Goal: Find specific page/section

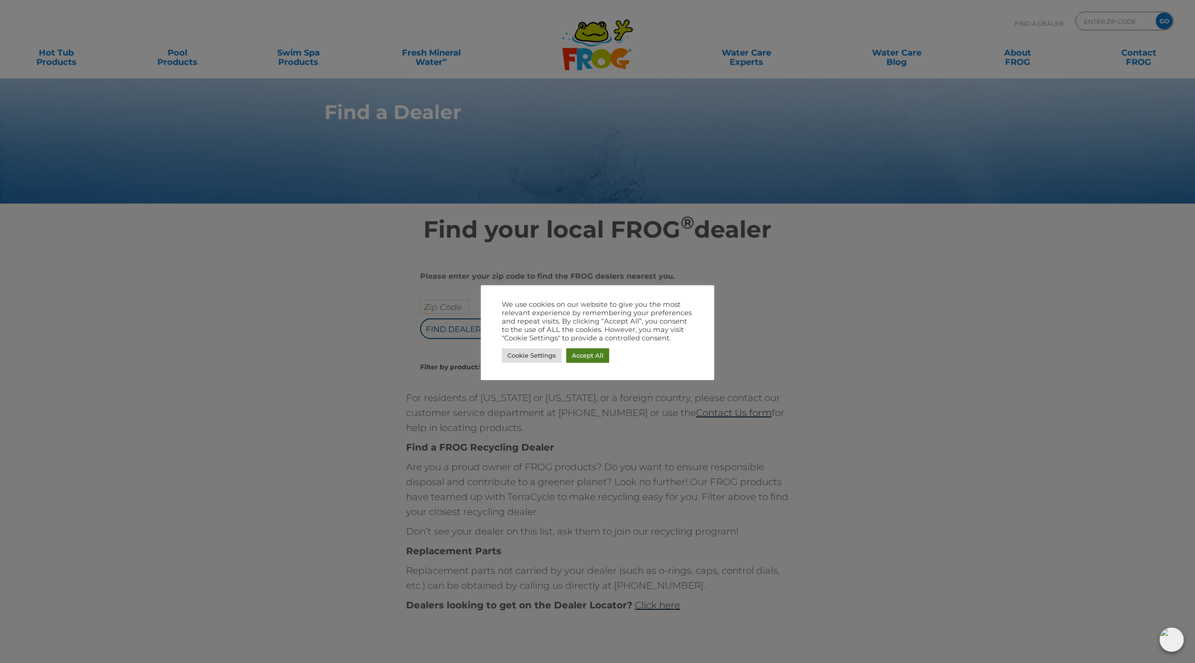
click at [594, 357] on link "Accept All" at bounding box center [587, 355] width 43 height 14
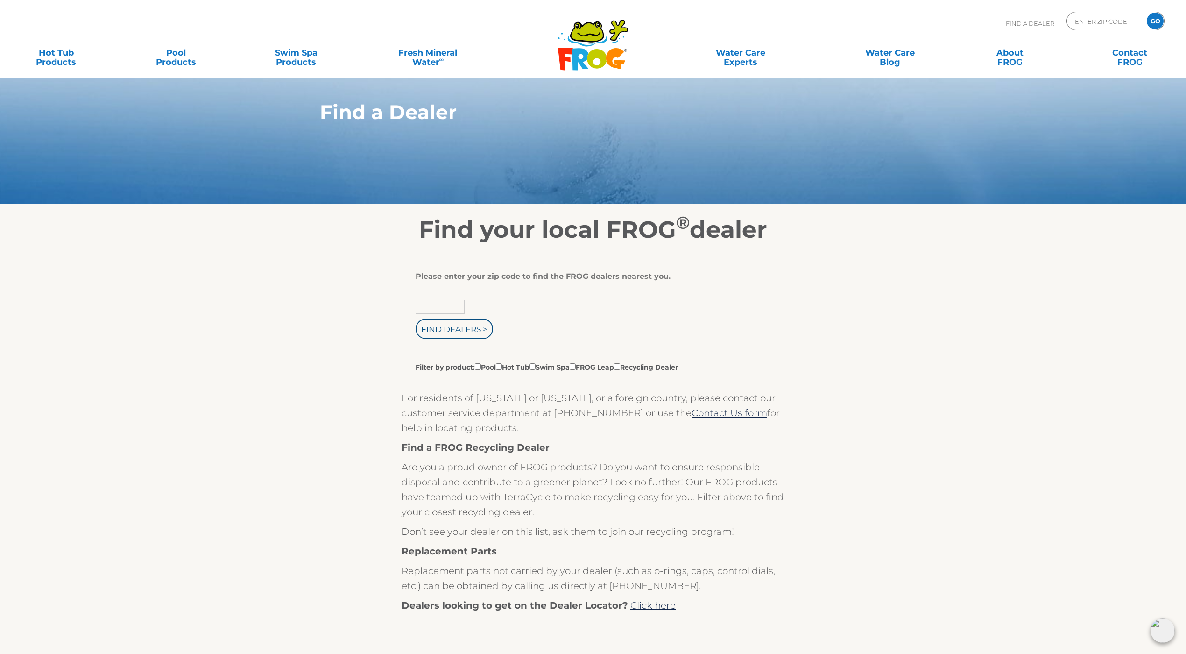
click at [436, 302] on input "text" at bounding box center [439, 307] width 49 height 14
type input "55343"
click at [415, 318] on input "Find Dealers >" at bounding box center [453, 328] width 77 height 21
click at [458, 333] on input "Find Dealers >" at bounding box center [453, 328] width 77 height 21
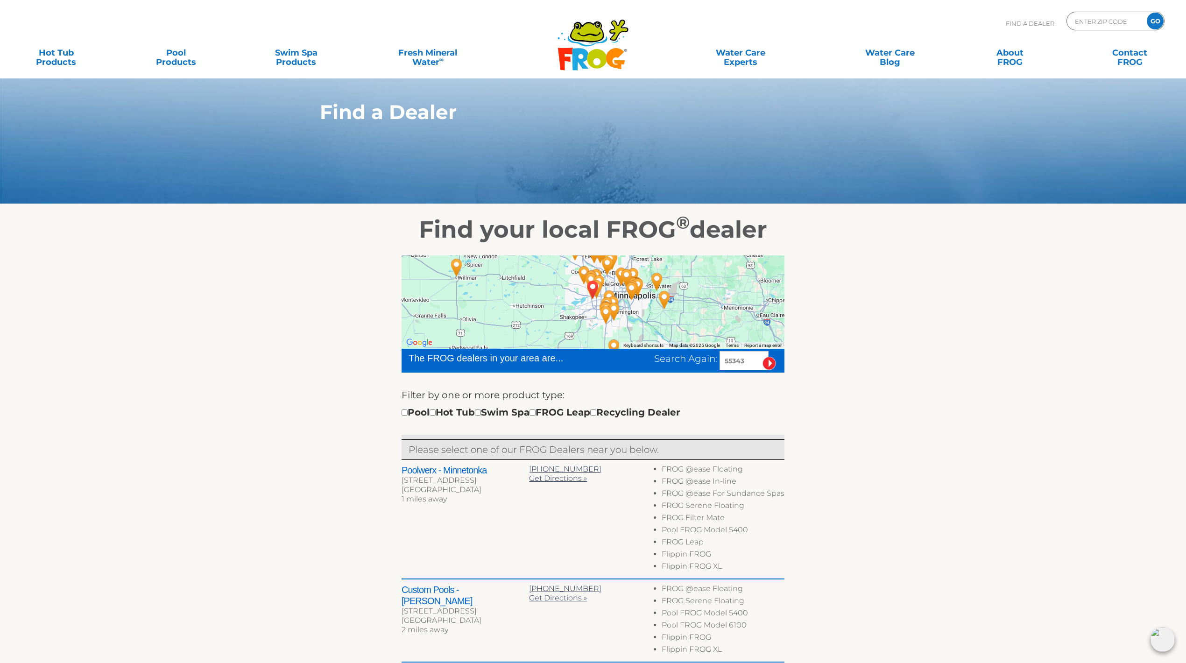
click at [938, 235] on section "Find your local FROG ® dealer ← Move left → Move right ↑ Move up ↓ Move down + …" at bounding box center [593, 610] width 1186 height 813
